Goal: Navigation & Orientation: Go to known website

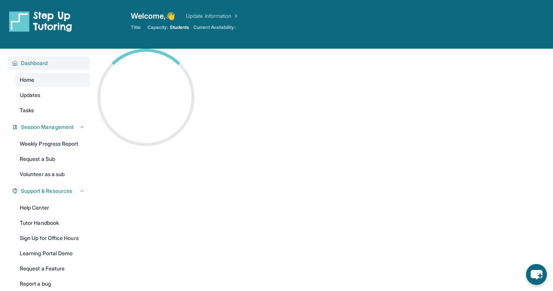
click at [47, 67] on span "Dashboard" at bounding box center [34, 63] width 27 height 8
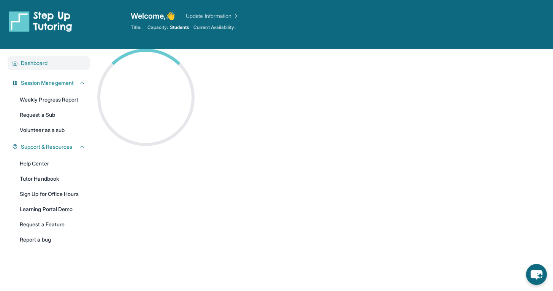
click at [47, 67] on span "Dashboard" at bounding box center [34, 63] width 27 height 8
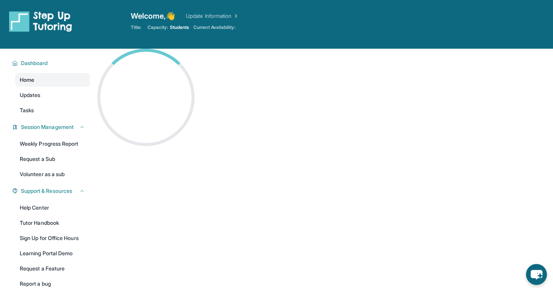
click at [47, 74] on link "Home" at bounding box center [52, 80] width 75 height 14
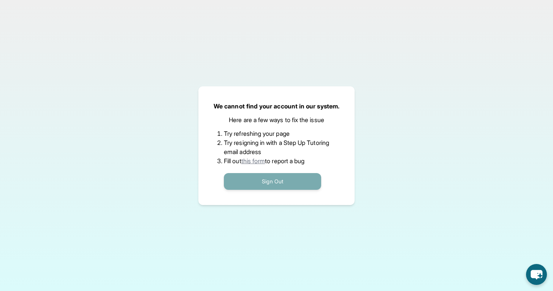
click at [274, 180] on button "Sign Out" at bounding box center [272, 181] width 97 height 17
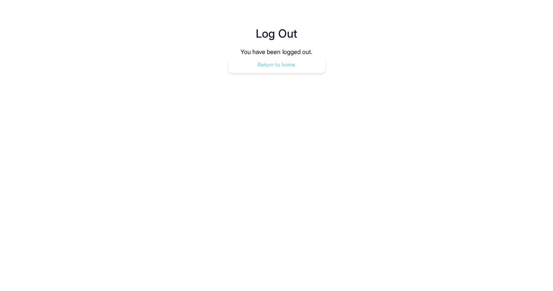
click at [304, 59] on button "Return to home" at bounding box center [276, 64] width 97 height 17
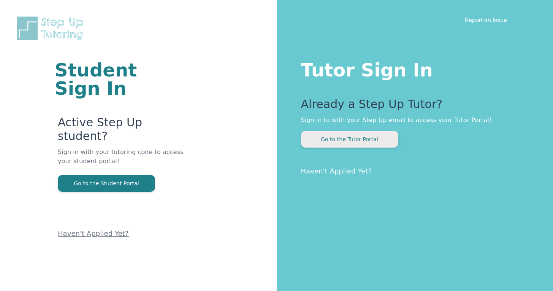
click at [356, 143] on button "Go to the Tutor Portal" at bounding box center [349, 139] width 97 height 17
